Goal: Task Accomplishment & Management: Use online tool/utility

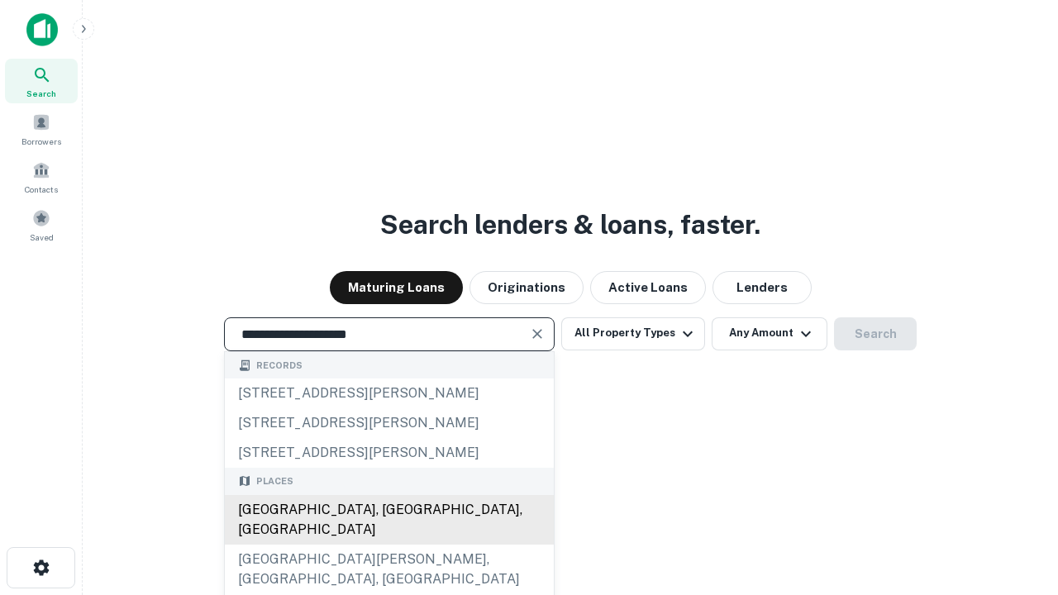
click at [388, 545] on div "Santa Monica, CA, USA" at bounding box center [389, 520] width 329 height 50
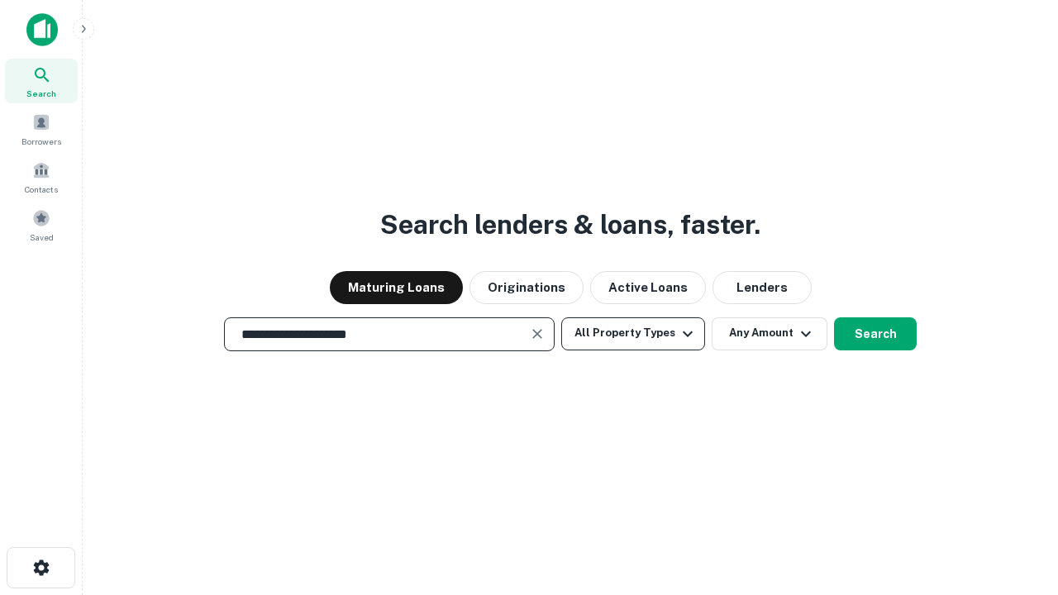
type input "**********"
click at [633, 333] on button "All Property Types" at bounding box center [633, 333] width 144 height 33
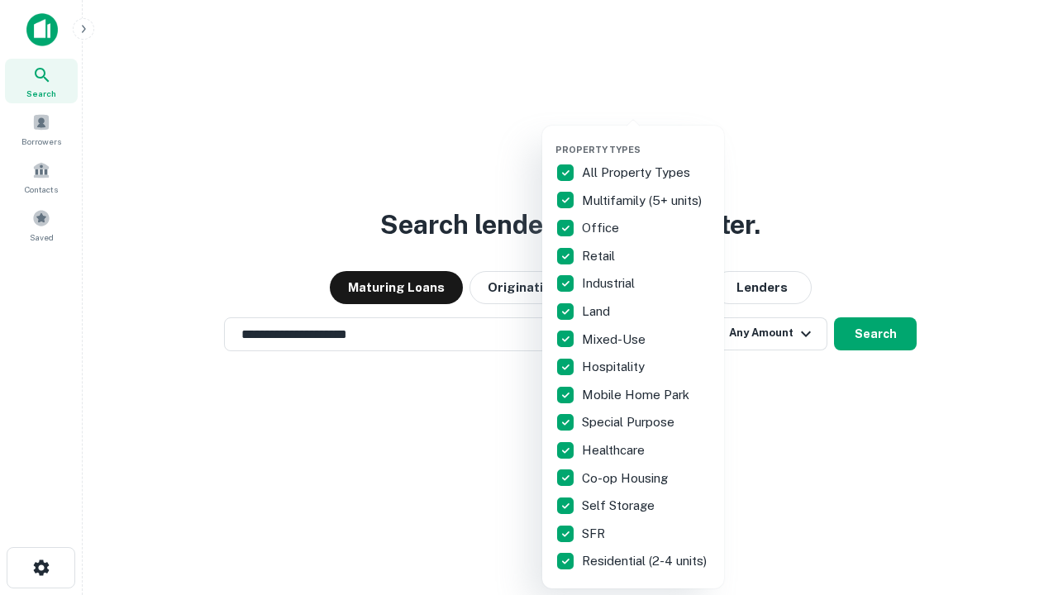
click at [646, 139] on button "button" at bounding box center [646, 139] width 182 height 1
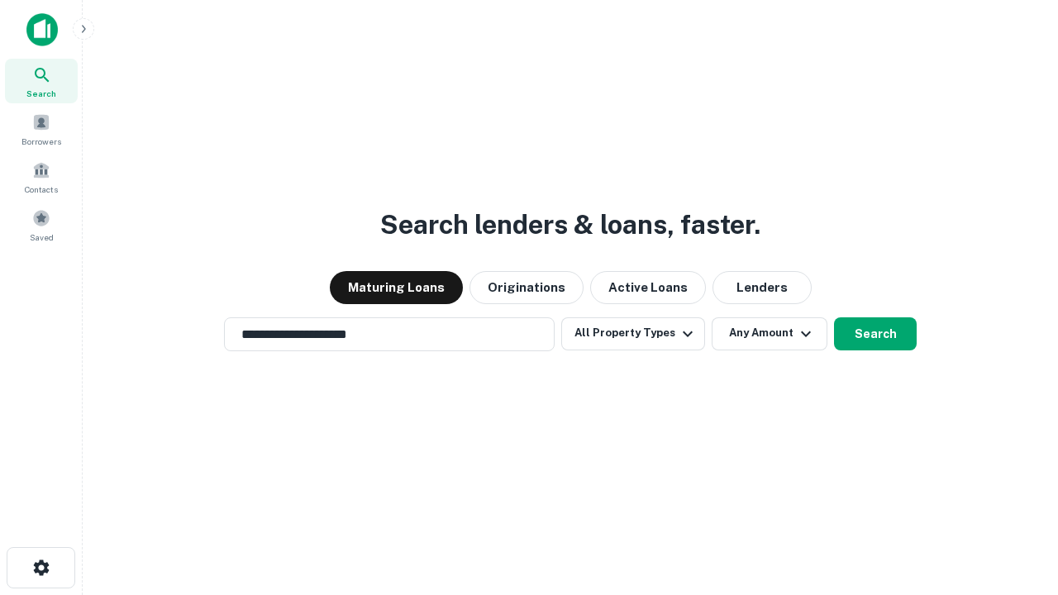
scroll to position [26, 0]
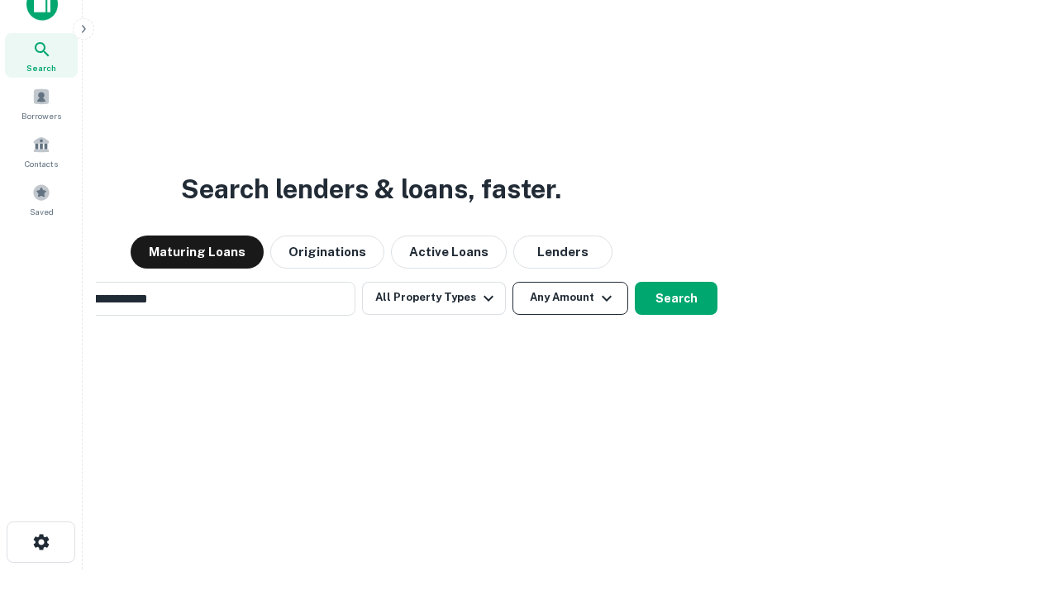
click at [512, 282] on button "Any Amount" at bounding box center [570, 298] width 116 height 33
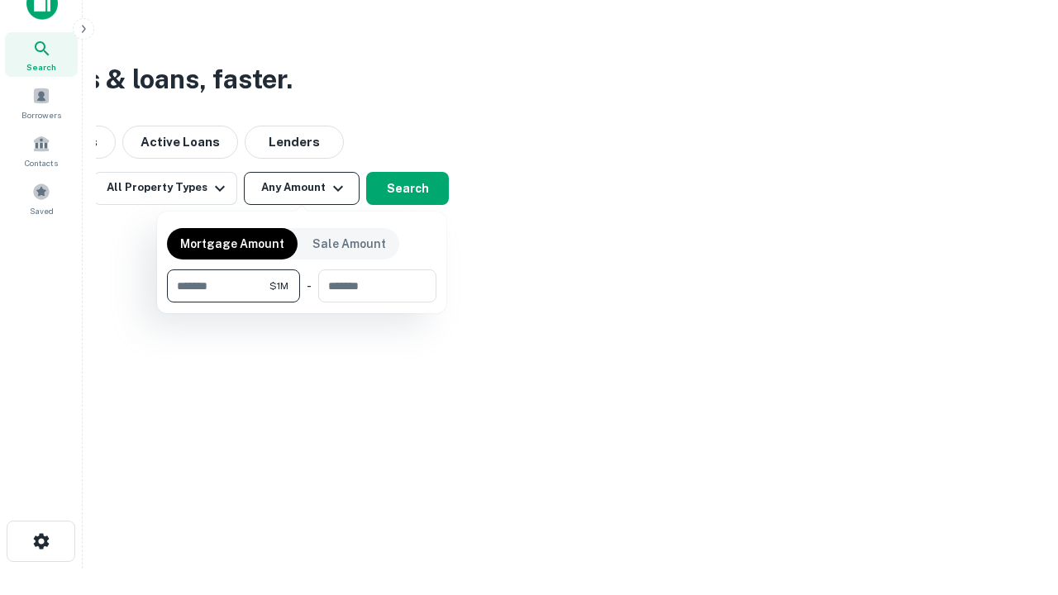
type input "*******"
click at [302, 302] on button "button" at bounding box center [301, 302] width 269 height 1
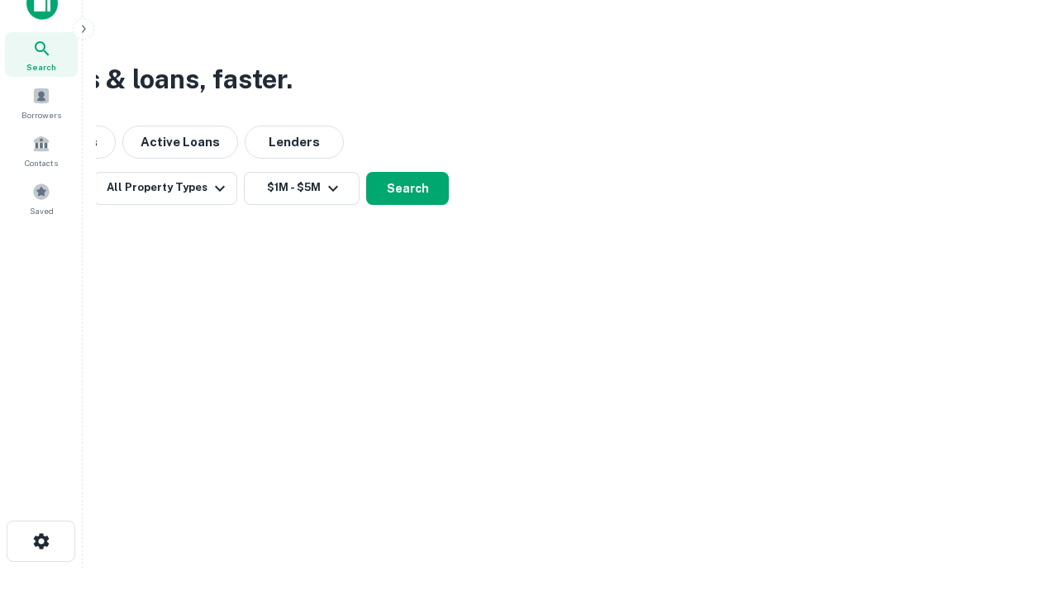
scroll to position [26, 0]
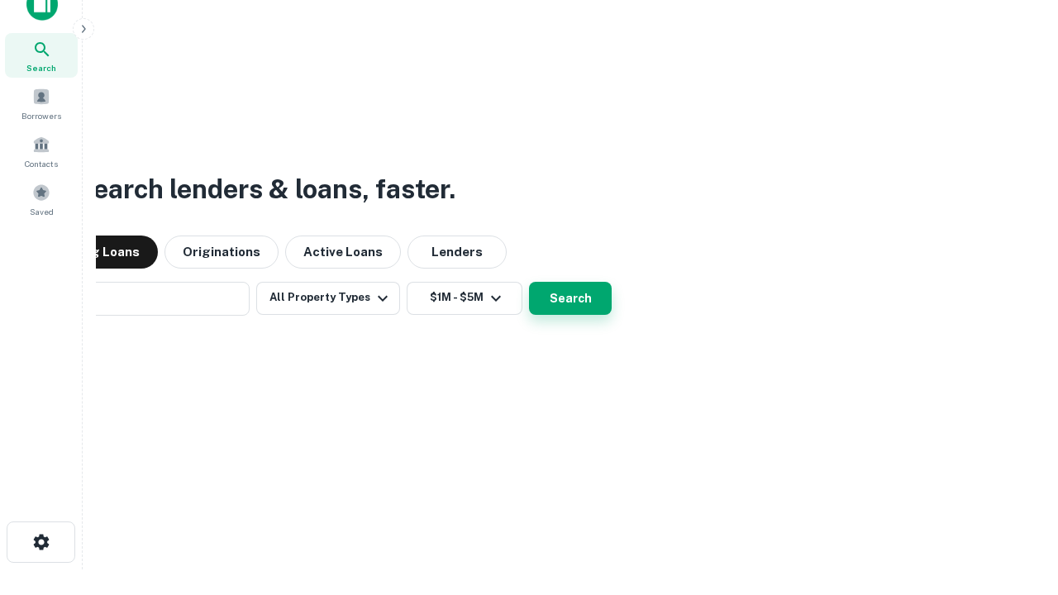
click at [529, 282] on button "Search" at bounding box center [570, 298] width 83 height 33
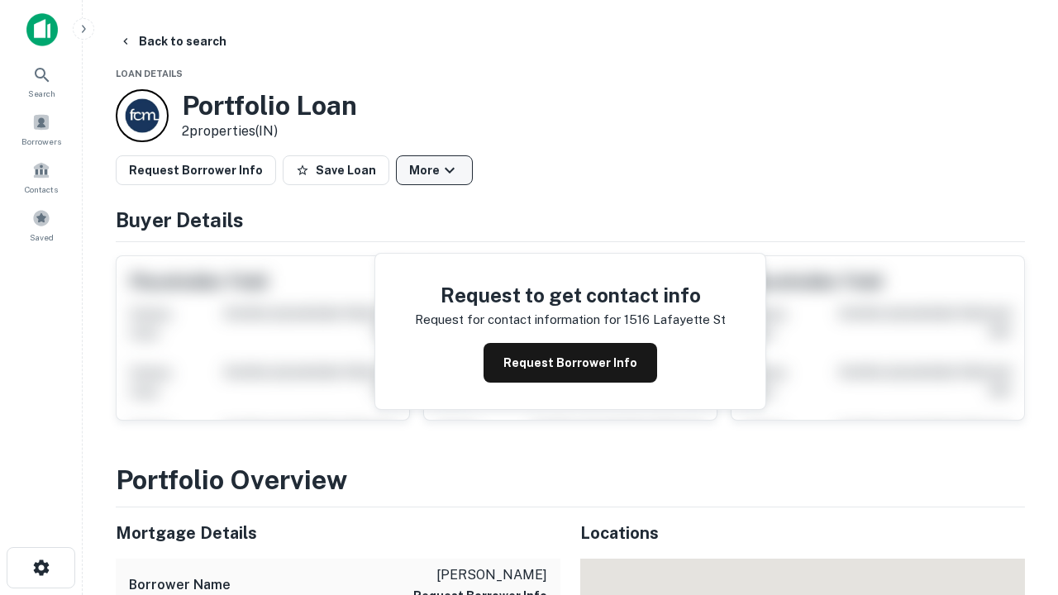
click at [434, 170] on button "More" at bounding box center [434, 170] width 77 height 30
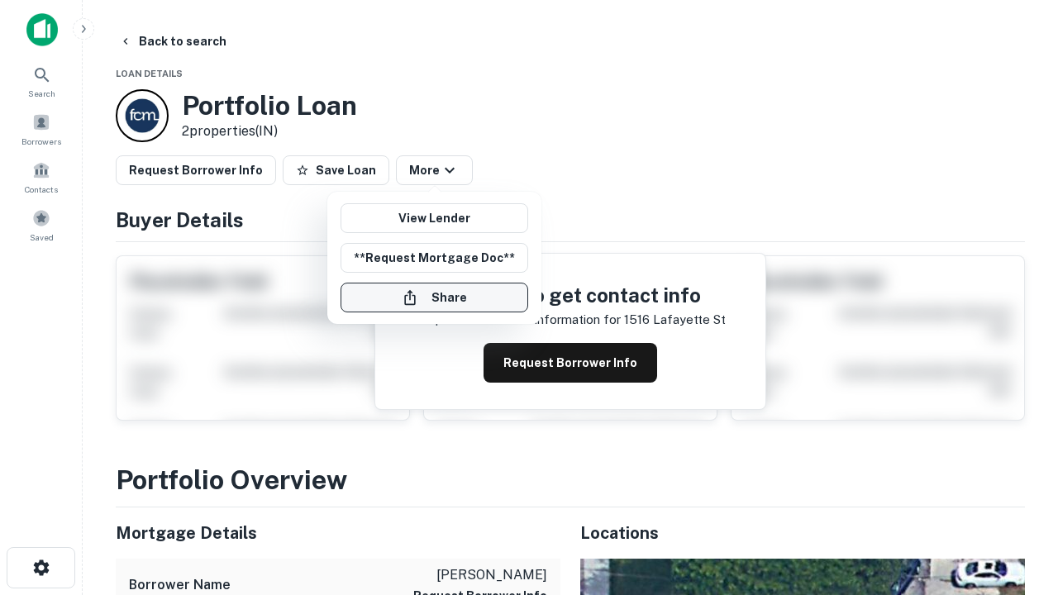
click at [434, 297] on button "Share" at bounding box center [434, 298] width 188 height 30
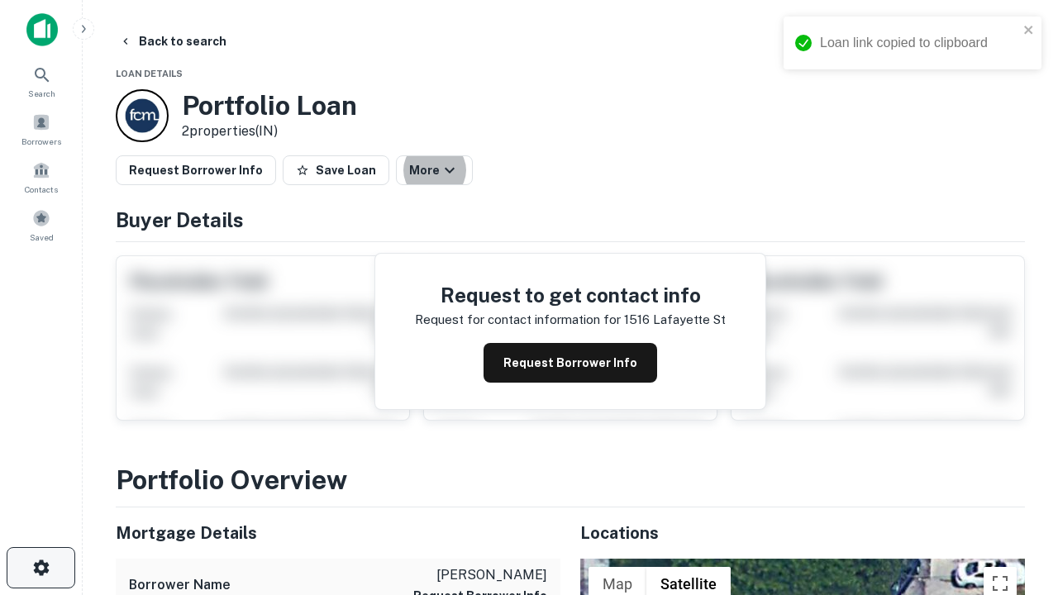
click at [40, 568] on icon "button" at bounding box center [41, 568] width 20 height 20
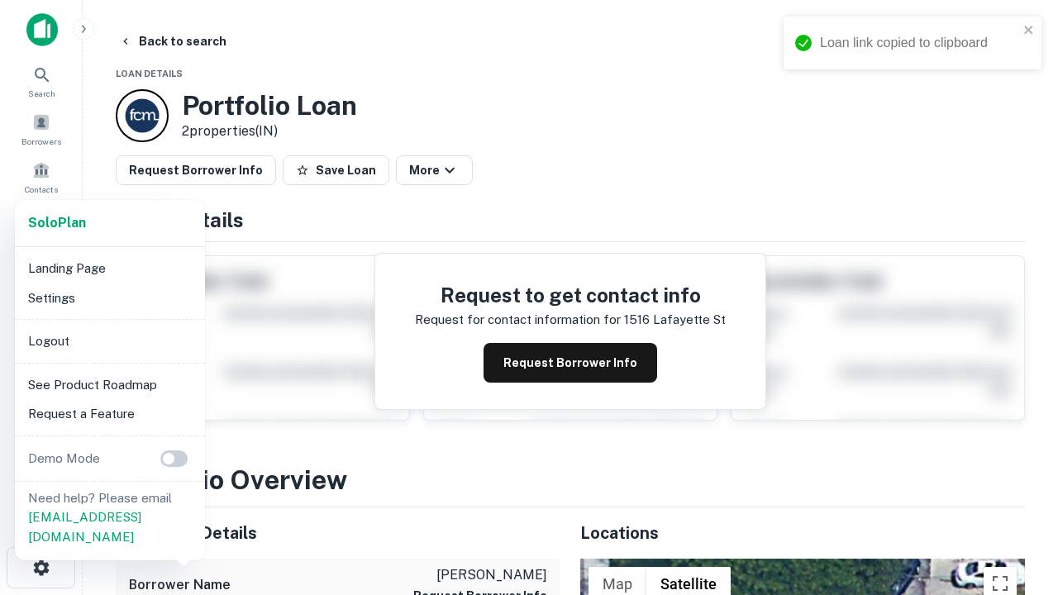
click at [109, 340] on li "Logout" at bounding box center [109, 341] width 177 height 30
